Goal: Transaction & Acquisition: Purchase product/service

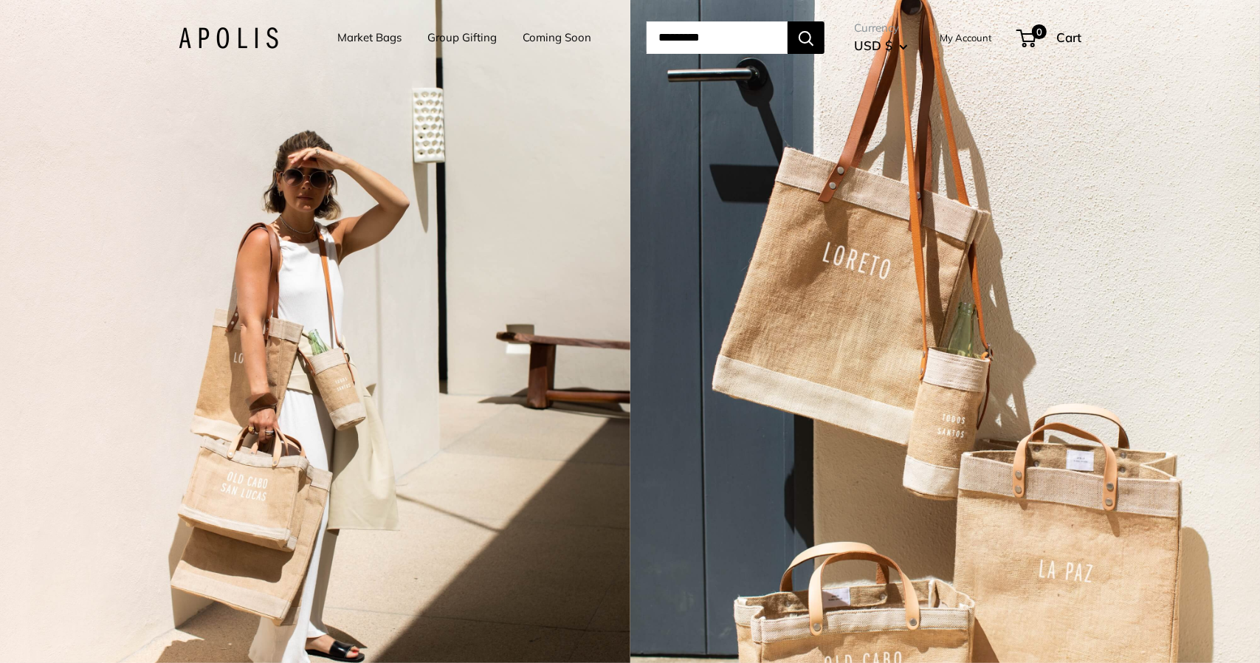
click at [343, 38] on link "Market Bags" at bounding box center [369, 37] width 64 height 21
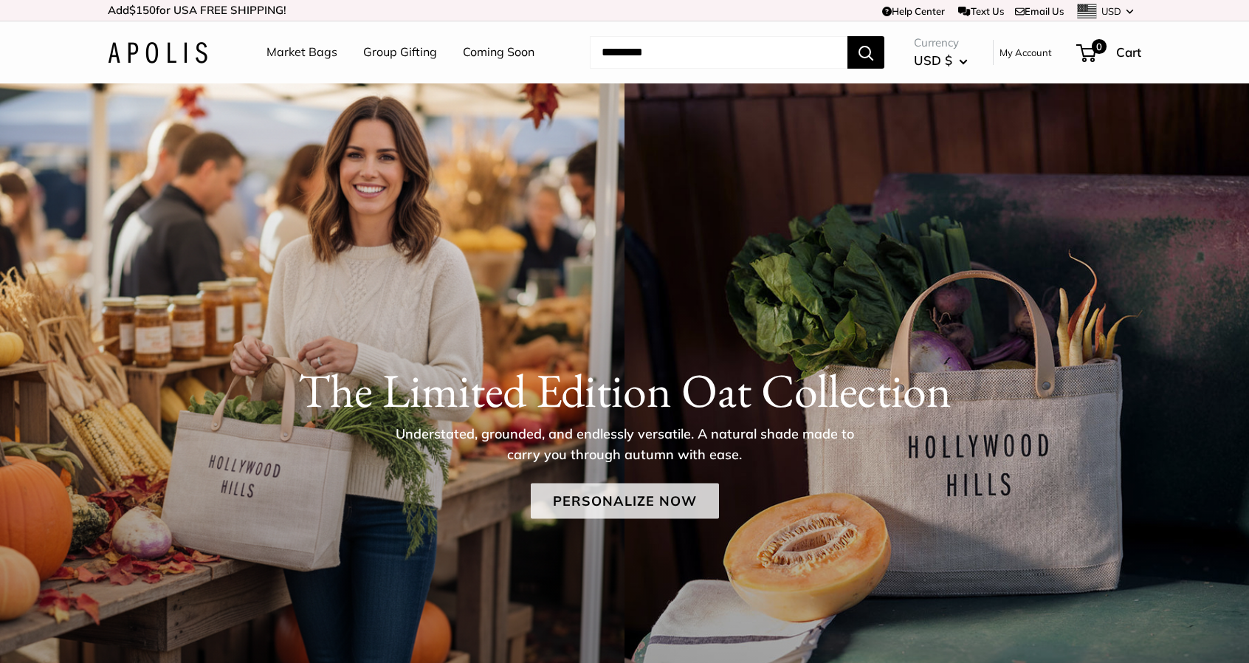
click at [624, 496] on link "Personalize Now" at bounding box center [625, 500] width 188 height 35
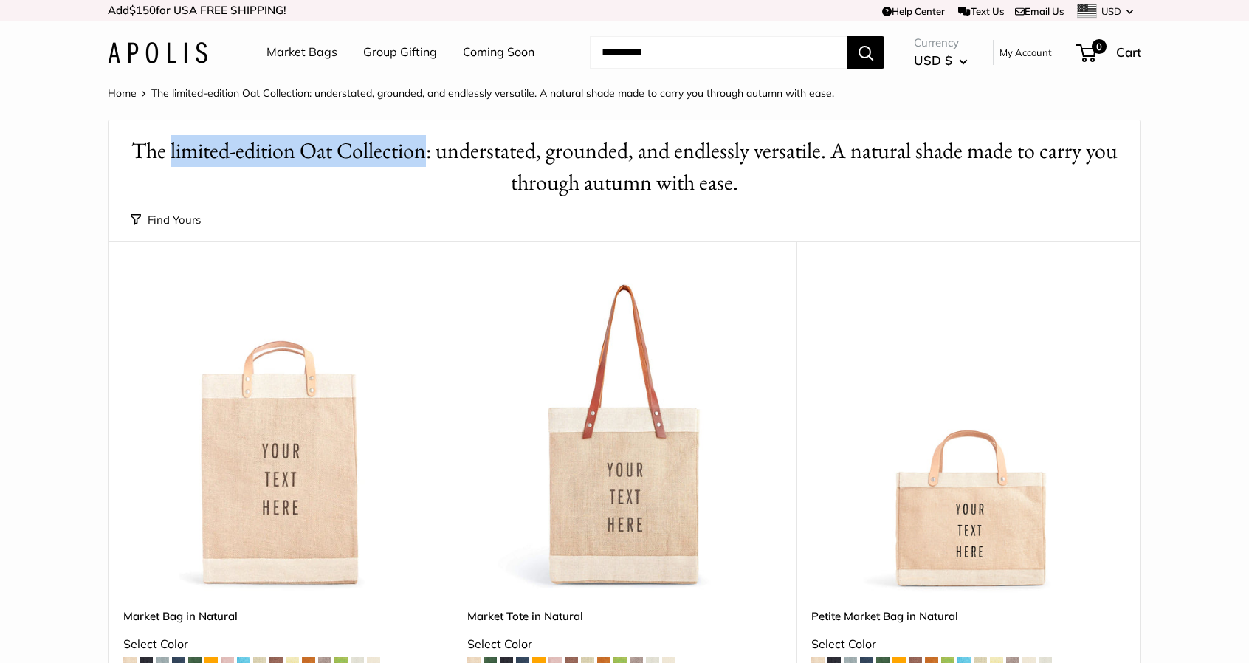
drag, startPoint x: 170, startPoint y: 154, endPoint x: 426, endPoint y: 151, distance: 255.4
click at [426, 151] on h1 "The limited-edition Oat Collection: understated, grounded, and endlessly versat…" at bounding box center [624, 166] width 987 height 63
copy h1 "limited-edition Oat Collection"
